Goal: Transaction & Acquisition: Subscribe to service/newsletter

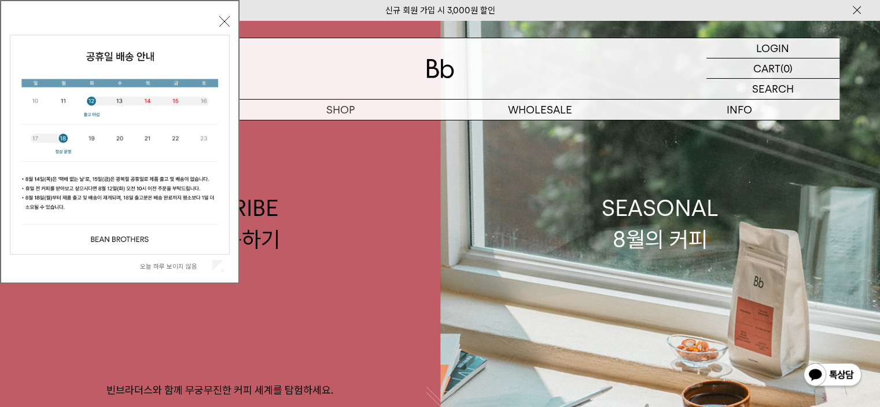
click at [218, 21] on div "오늘 하루 보이지 않음 닫기" at bounding box center [120, 145] width 220 height 264
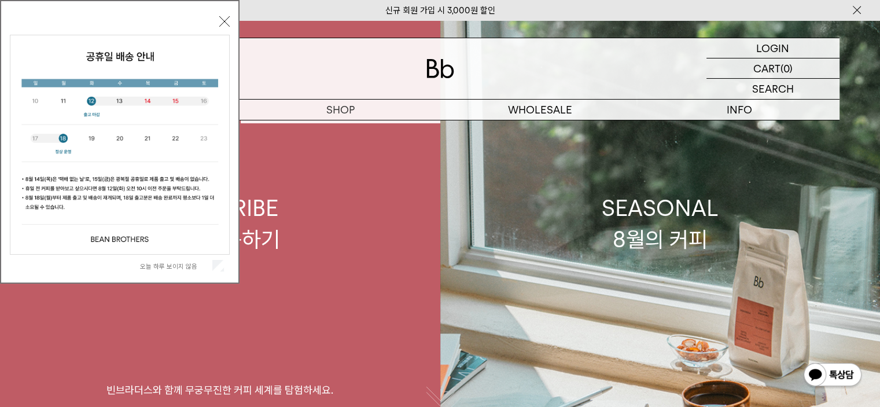
click at [339, 128] on link "SUBSCRIBE 커피 구독하기 빈브라더스와 함께 무궁무진한 커피 세계를 탐험하세요." at bounding box center [220, 223] width 440 height 407
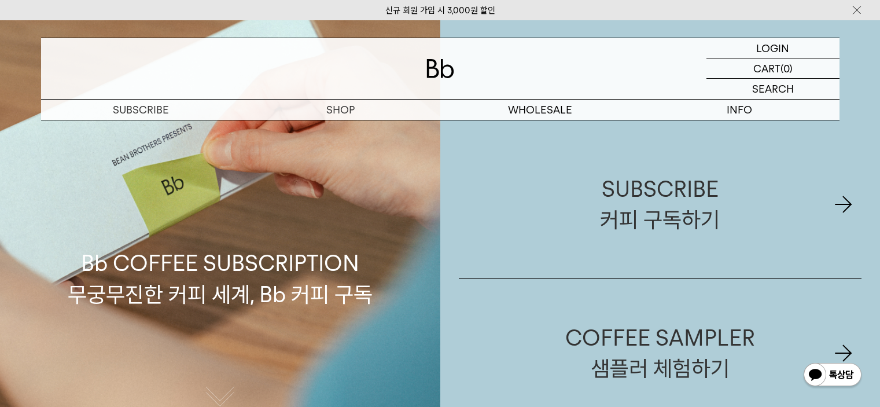
click at [347, 135] on div "Bb COFFEE SUBSCRIPTION 무궁무진한 커피 세계, Bb 커피 구독" at bounding box center [220, 223] width 440 height 407
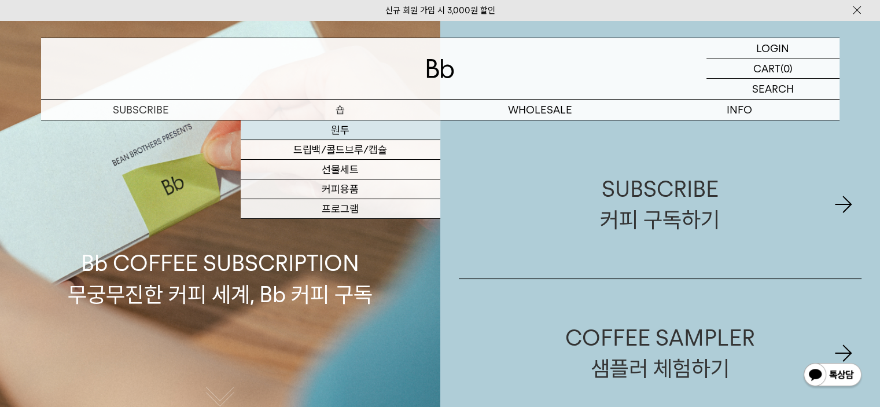
click at [347, 135] on link "원두" at bounding box center [341, 130] width 200 height 20
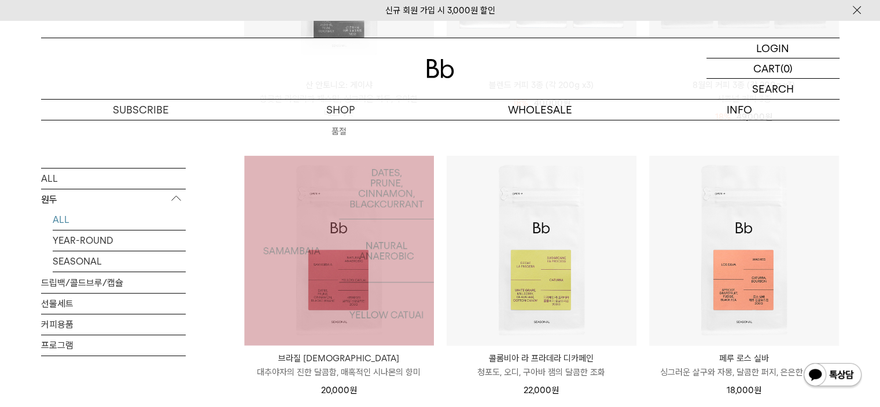
scroll to position [289, 0]
